Goal: Information Seeking & Learning: Check status

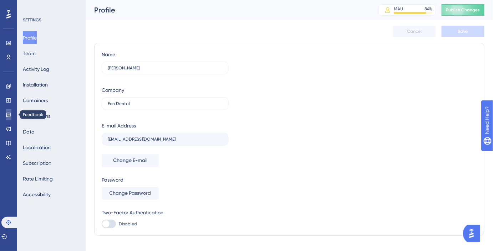
click at [9, 116] on icon at bounding box center [8, 115] width 5 height 5
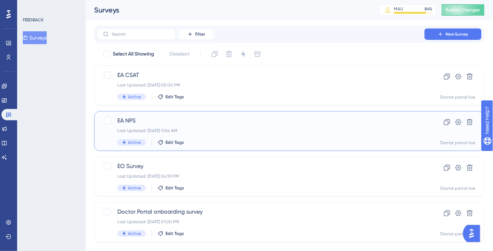
click at [166, 118] on span "EA NPS" at bounding box center [260, 121] width 287 height 9
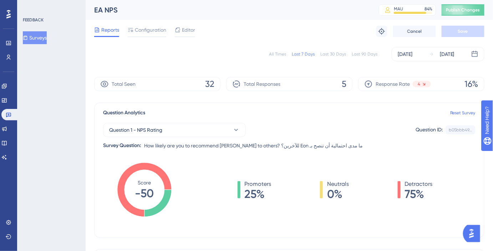
click at [371, 52] on div "Last 90 Days" at bounding box center [365, 54] width 26 height 6
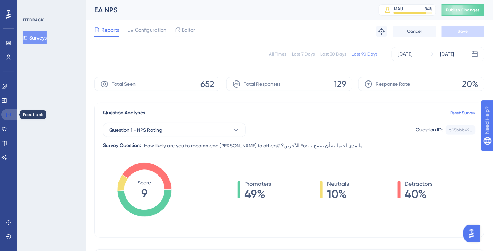
click at [8, 113] on icon at bounding box center [8, 115] width 5 height 5
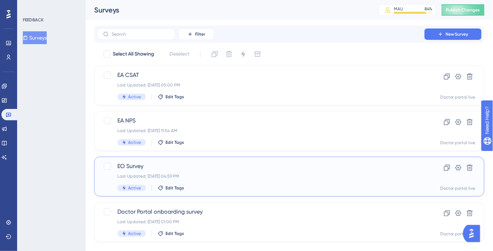
click at [182, 166] on span "EO Survey" at bounding box center [260, 166] width 287 height 9
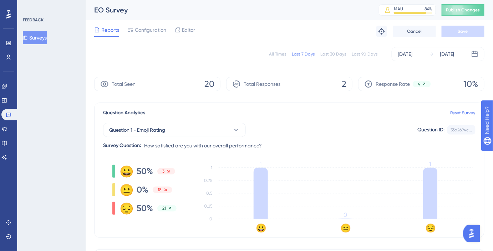
click at [377, 57] on div "Last 90 Days" at bounding box center [365, 54] width 26 height 6
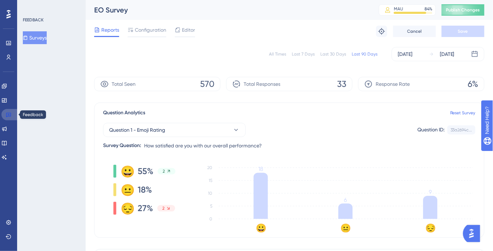
click at [13, 114] on link at bounding box center [9, 114] width 17 height 11
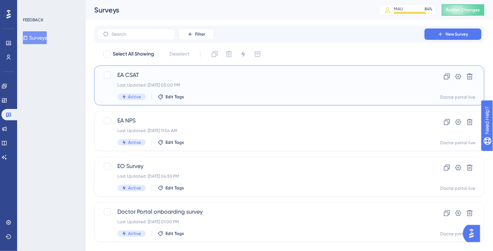
click at [157, 73] on span "EA CSAT" at bounding box center [260, 75] width 287 height 9
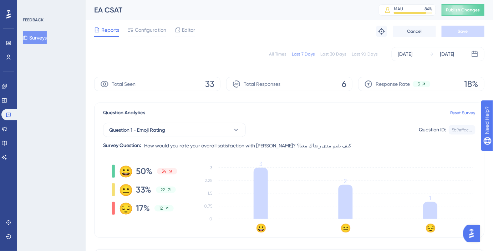
click at [362, 51] on div "All Times Last 7 Days Last 30 Days Last 90 Days [DATE] [DATE]" at bounding box center [289, 54] width 390 height 14
click at [363, 53] on div "Last 90 Days" at bounding box center [365, 54] width 26 height 6
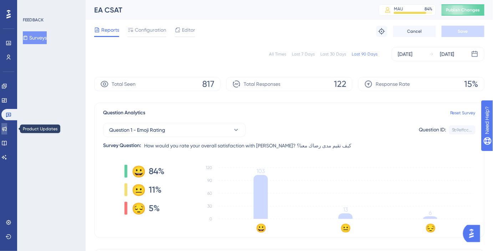
click at [7, 127] on icon at bounding box center [4, 129] width 6 height 6
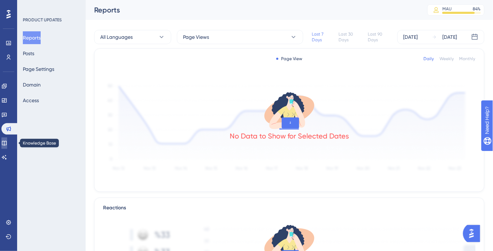
click at [7, 144] on icon at bounding box center [4, 143] width 6 height 6
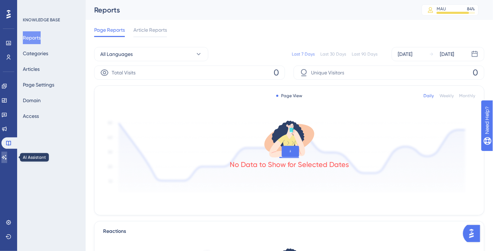
click at [7, 153] on link at bounding box center [4, 157] width 6 height 11
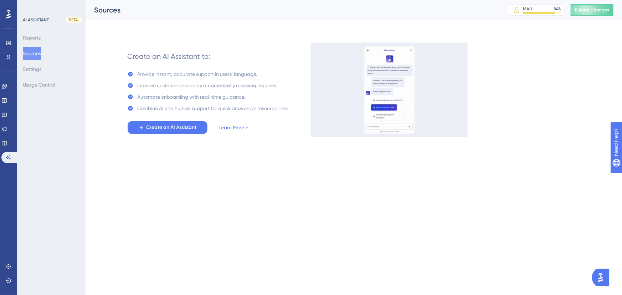
click at [7, 9] on div at bounding box center [8, 14] width 11 height 11
